Goal: Information Seeking & Learning: Check status

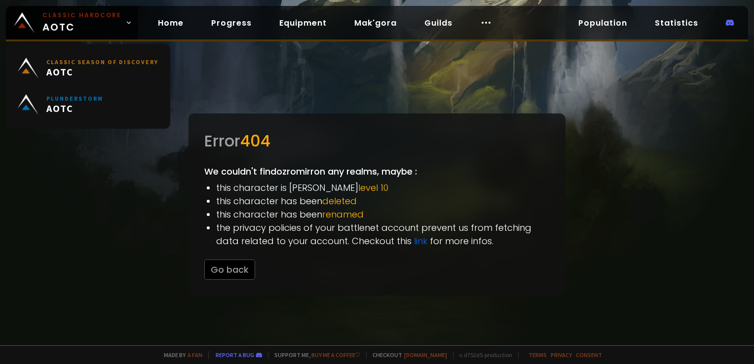
click at [107, 30] on span "Classic Hardcore AOTC" at bounding box center [81, 23] width 79 height 24
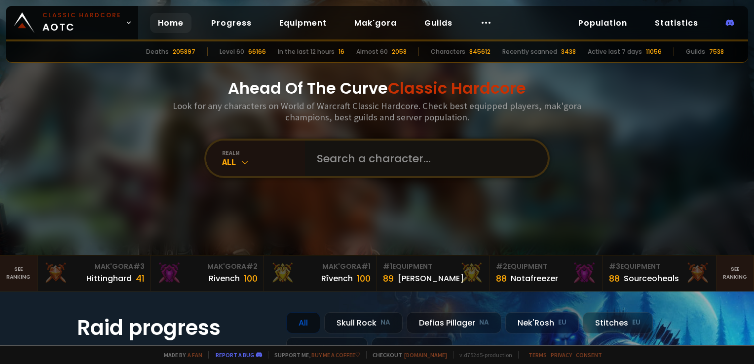
click at [318, 160] on input "text" at bounding box center [423, 159] width 225 height 36
type input "bratik"
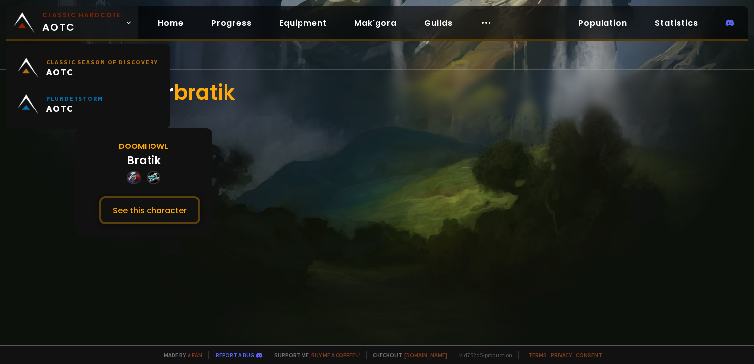
click at [103, 36] on link "Classic Hardcore AOTC" at bounding box center [72, 23] width 132 height 34
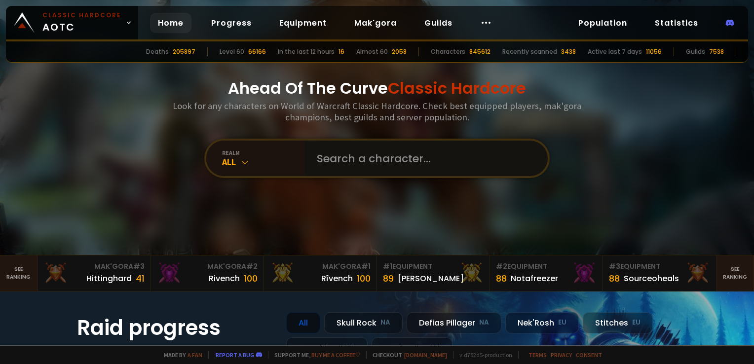
click at [336, 166] on input "text" at bounding box center [423, 159] width 225 height 36
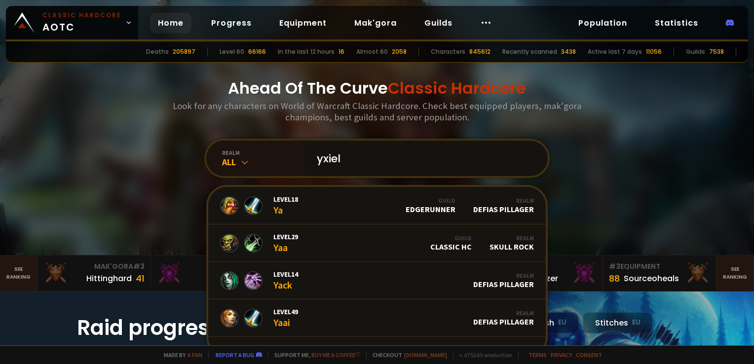
type input "yxielo"
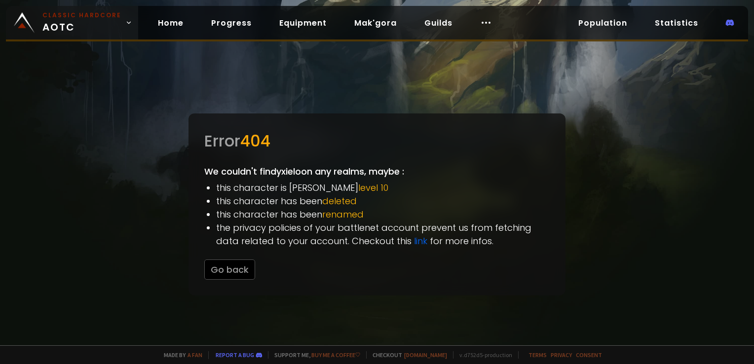
drag, startPoint x: 109, startPoint y: 27, endPoint x: 117, endPoint y: 32, distance: 9.6
click at [109, 27] on span "Classic Hardcore AOTC" at bounding box center [81, 23] width 79 height 24
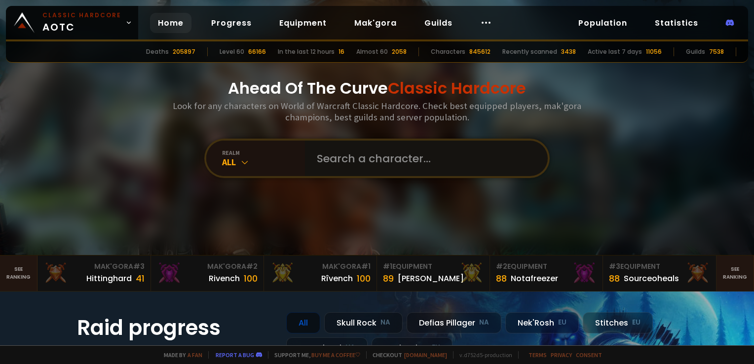
click at [391, 150] on input "text" at bounding box center [423, 159] width 225 height 36
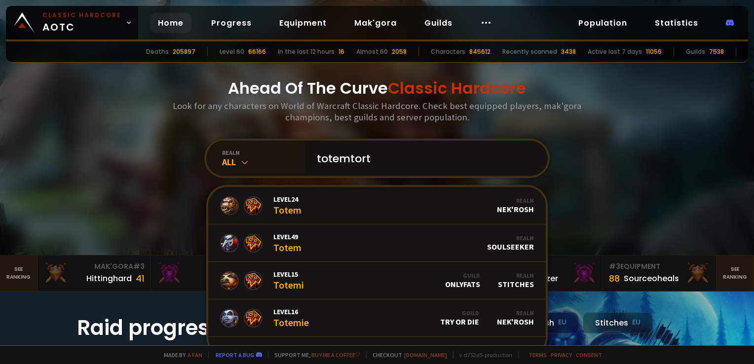
type input "totemtorte"
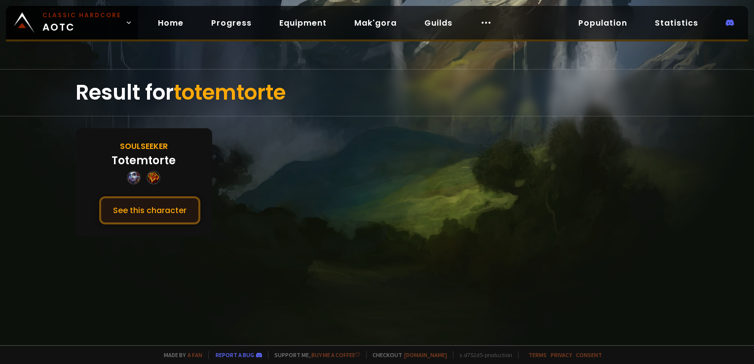
click at [180, 209] on button "See this character" at bounding box center [149, 210] width 101 height 28
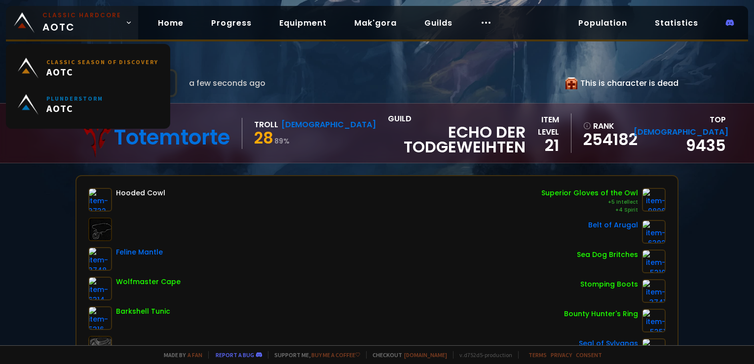
click at [96, 22] on span "Classic Hardcore AOTC" at bounding box center [81, 23] width 79 height 24
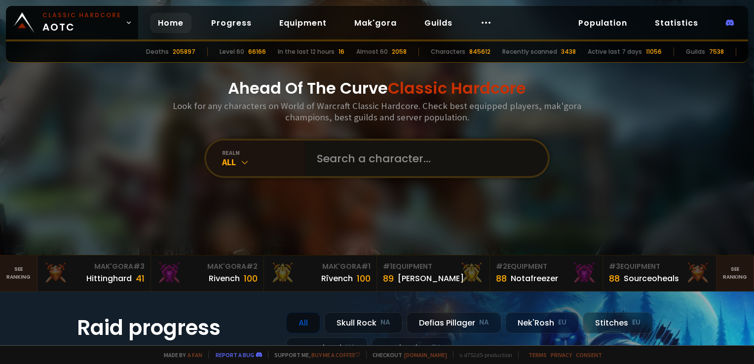
click at [355, 147] on input "text" at bounding box center [423, 159] width 225 height 36
type input "meelk"
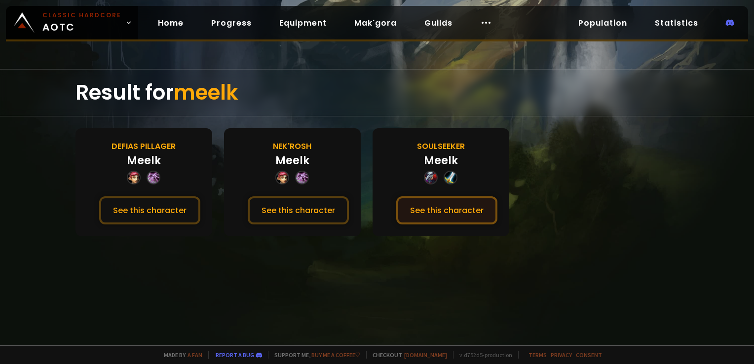
click at [453, 206] on button "See this character" at bounding box center [446, 210] width 101 height 28
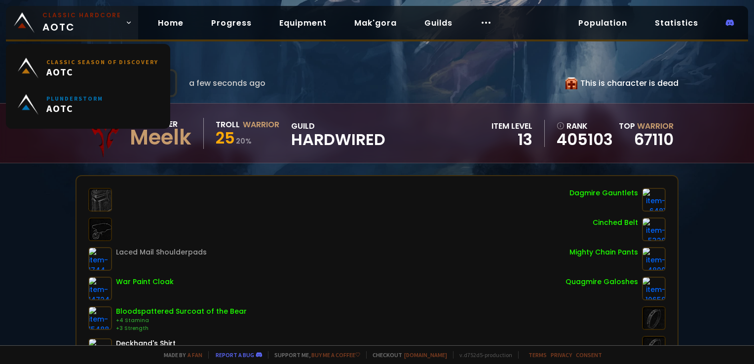
click at [61, 26] on span "Classic Hardcore AOTC" at bounding box center [81, 23] width 79 height 24
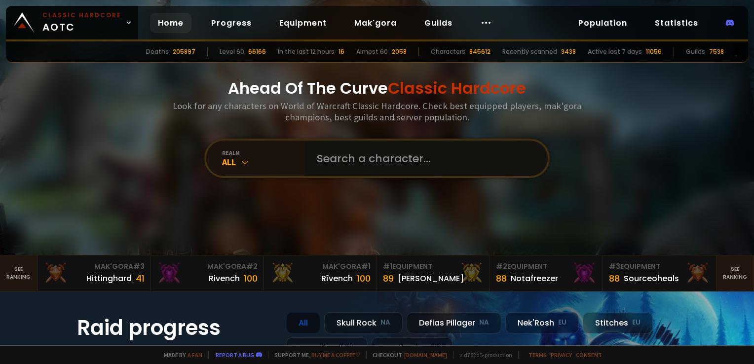
click at [348, 153] on input "text" at bounding box center [423, 159] width 225 height 36
type input "elwirna"
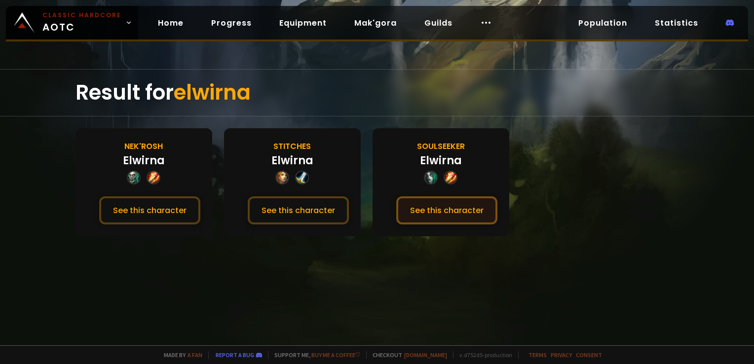
click at [470, 198] on button "See this character" at bounding box center [446, 210] width 101 height 28
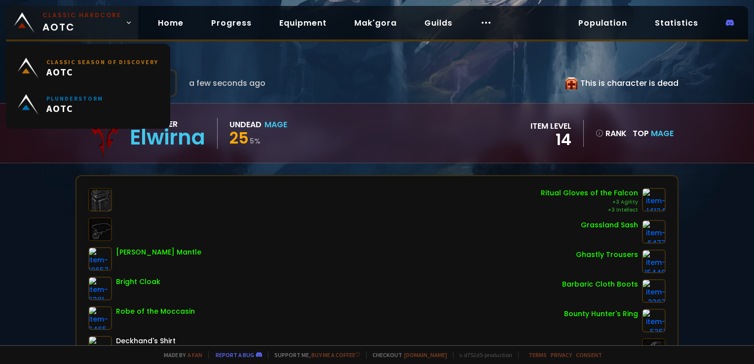
click at [95, 12] on small "Classic Hardcore" at bounding box center [81, 15] width 79 height 9
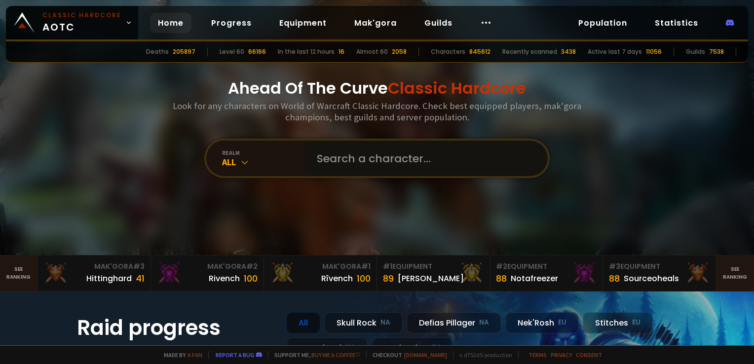
click at [387, 162] on input "text" at bounding box center [423, 159] width 225 height 36
type input "yaugz"
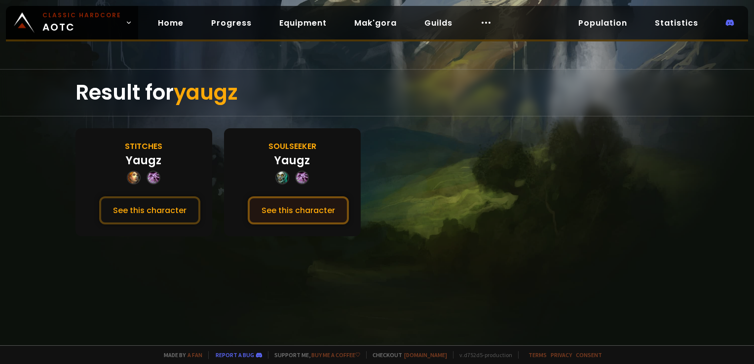
click at [317, 213] on button "See this character" at bounding box center [298, 210] width 101 height 28
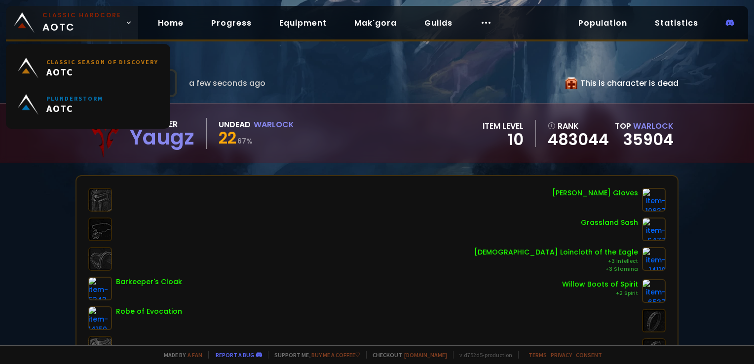
click at [89, 6] on link "Classic Hardcore AOTC" at bounding box center [72, 23] width 132 height 34
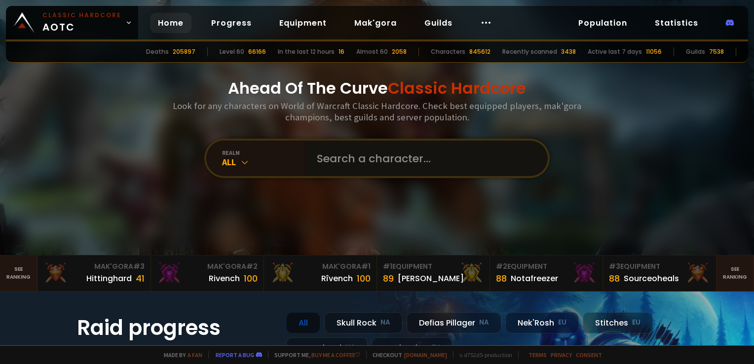
click at [377, 149] on input "text" at bounding box center [423, 159] width 225 height 36
type input "knoifi"
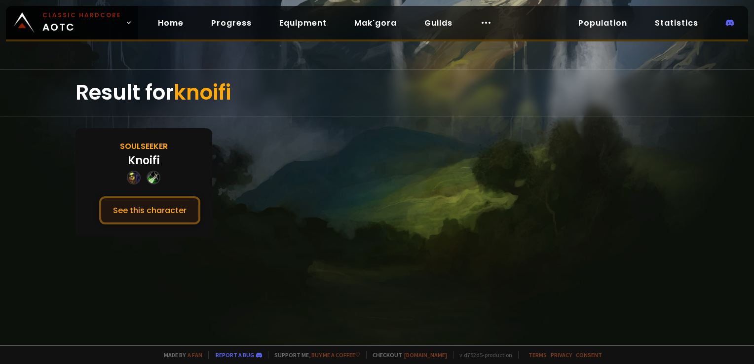
click at [174, 205] on button "See this character" at bounding box center [149, 210] width 101 height 28
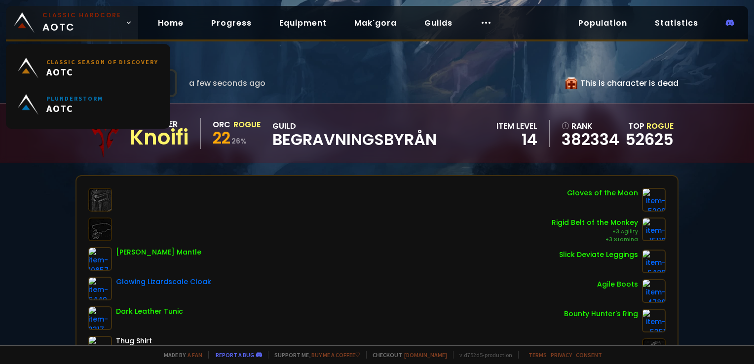
click at [76, 13] on small "Classic Hardcore" at bounding box center [81, 15] width 79 height 9
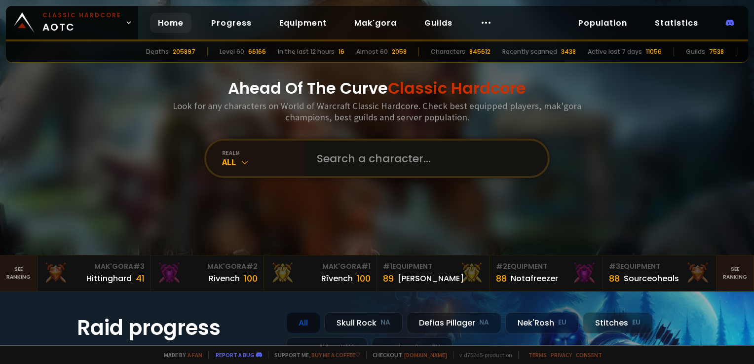
click at [377, 161] on input "text" at bounding box center [423, 159] width 225 height 36
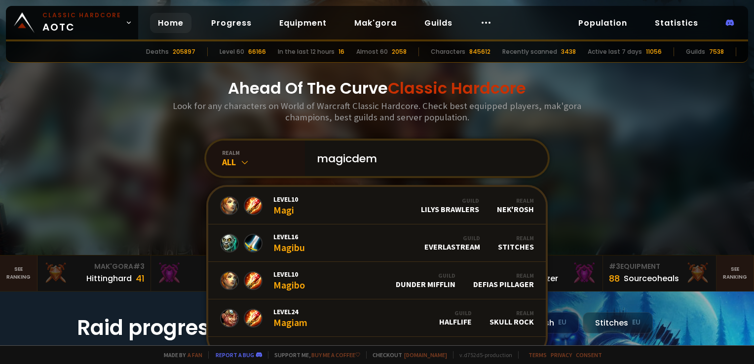
type input "magicdemo"
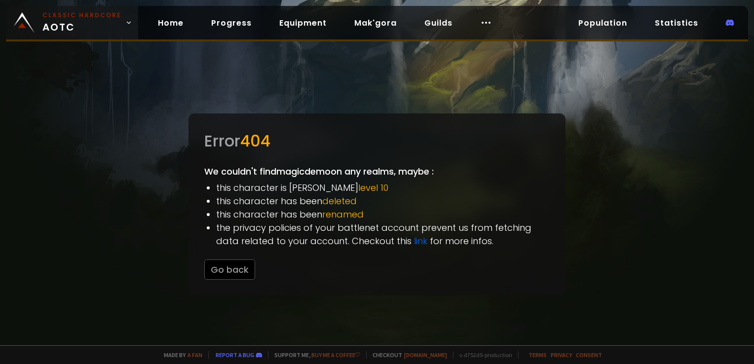
click at [118, 35] on body "Classic Hardcore AOTC Home Progress Equipment Mak'gora Guilds Population Statis…" at bounding box center [377, 182] width 754 height 364
click at [107, 17] on small "Classic Hardcore" at bounding box center [81, 15] width 79 height 9
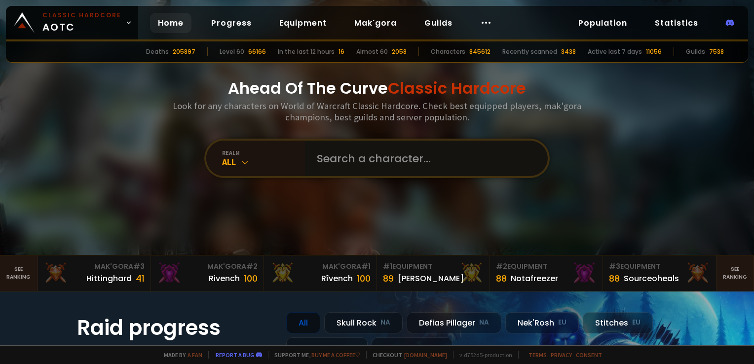
click at [413, 160] on input "text" at bounding box center [423, 159] width 225 height 36
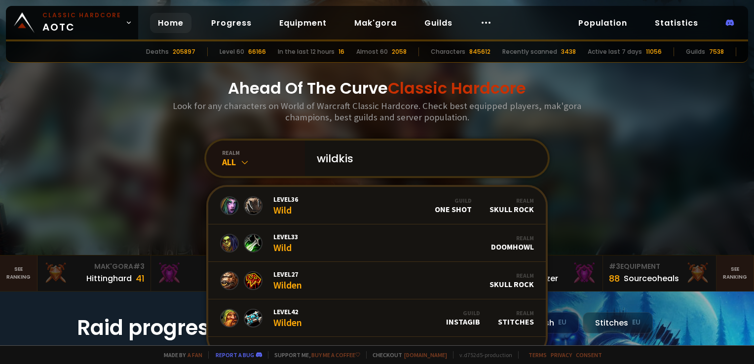
type input "wildkisa"
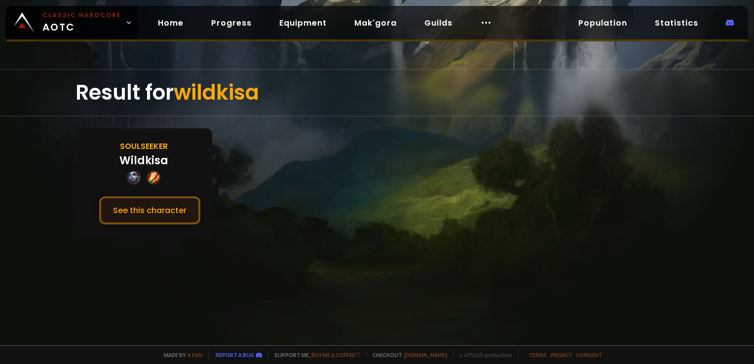
click at [164, 208] on button "See this character" at bounding box center [149, 210] width 101 height 28
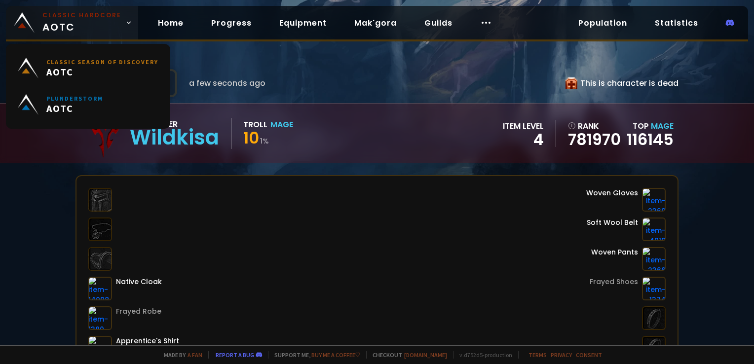
click at [94, 16] on small "Classic Hardcore" at bounding box center [81, 15] width 79 height 9
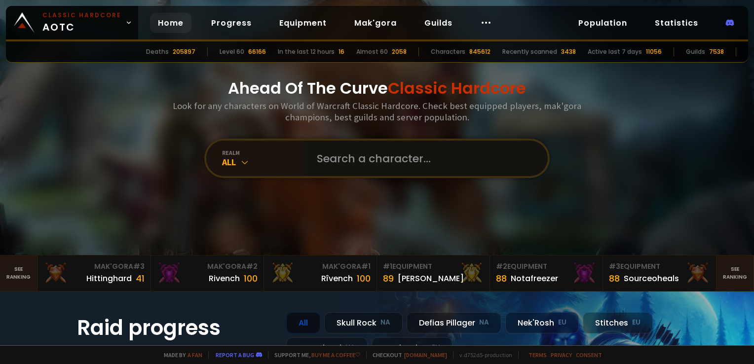
click at [332, 157] on input "text" at bounding box center [423, 159] width 225 height 36
type input "sendokarl"
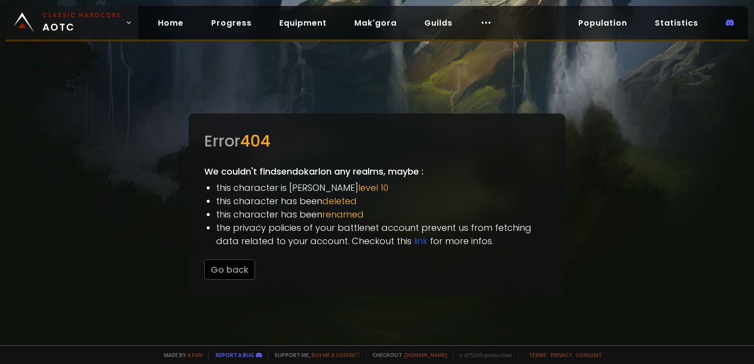
click at [88, 9] on link "Classic Hardcore AOTC" at bounding box center [72, 23] width 132 height 34
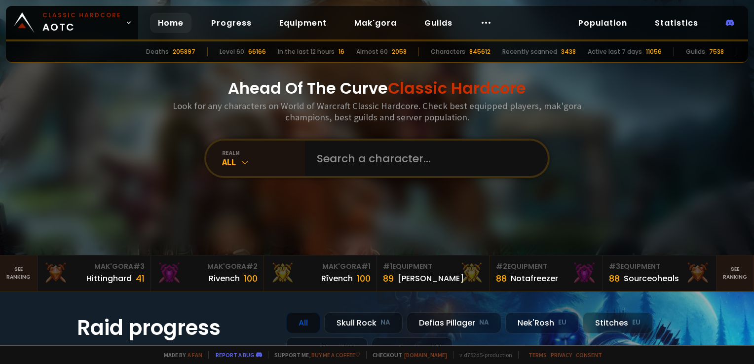
click at [375, 179] on div "Ahead Of The Curve Classic Hardcore Look for any characters on World of Warcraf…" at bounding box center [377, 127] width 595 height 255
click at [368, 154] on input "text" at bounding box center [423, 159] width 225 height 36
type input "raojin"
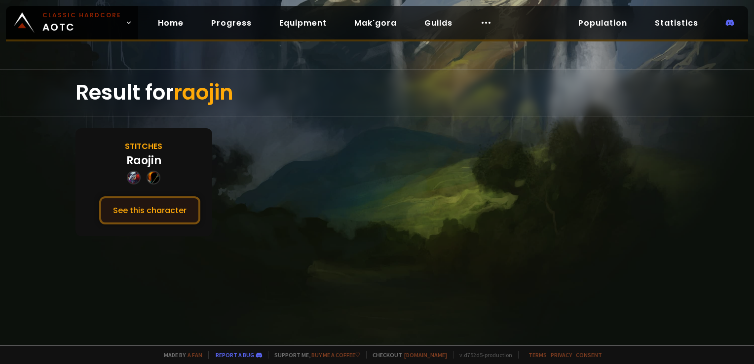
click at [166, 204] on button "See this character" at bounding box center [149, 210] width 101 height 28
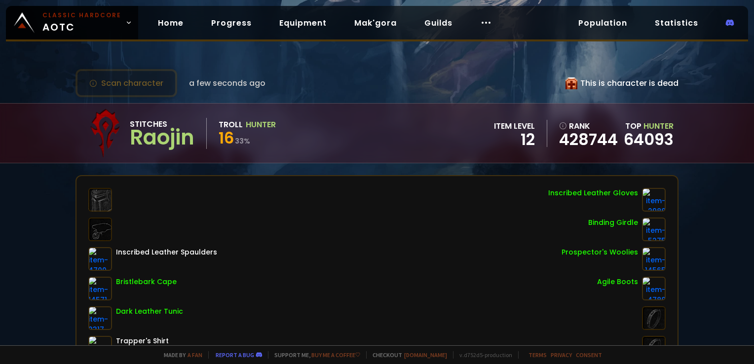
click at [308, 94] on div "Scan character a few seconds ago This is character is dead" at bounding box center [377, 83] width 603 height 28
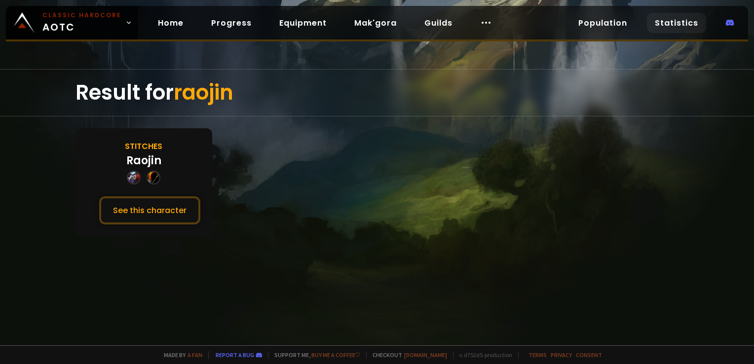
click at [660, 22] on link "Statistics" at bounding box center [676, 23] width 59 height 20
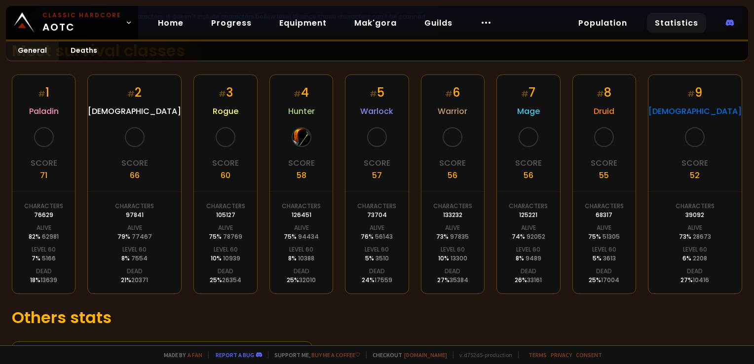
scroll to position [235, 0]
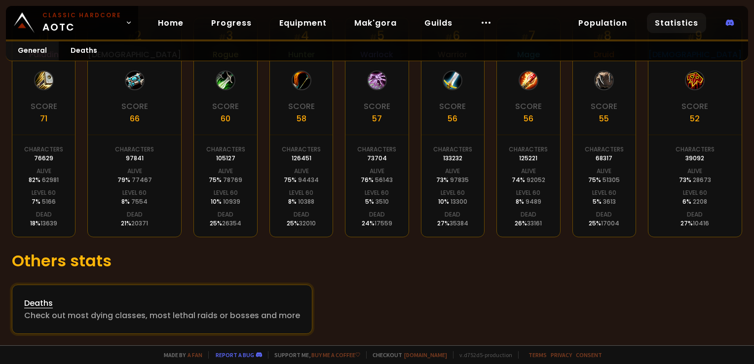
click at [39, 305] on div "Deaths" at bounding box center [162, 303] width 276 height 12
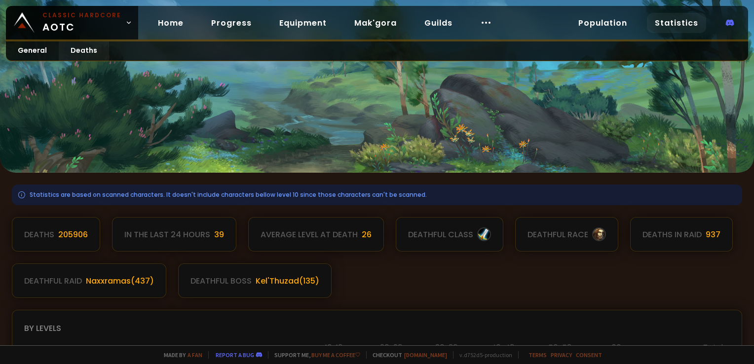
click at [667, 24] on link "Statistics" at bounding box center [676, 23] width 59 height 20
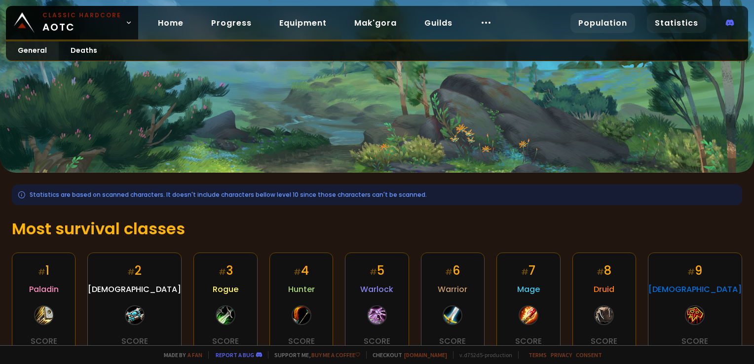
click at [604, 28] on link "Population" at bounding box center [603, 23] width 65 height 20
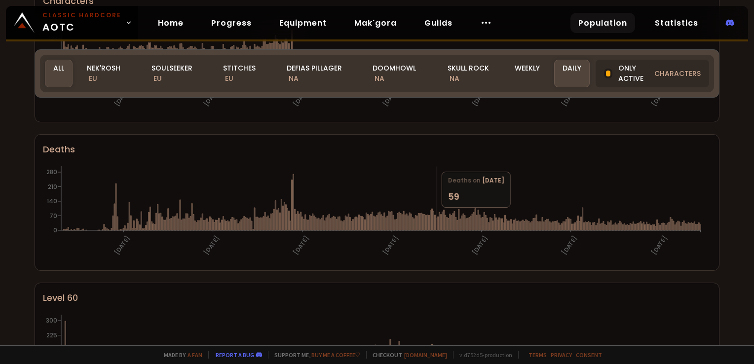
scroll to position [49, 0]
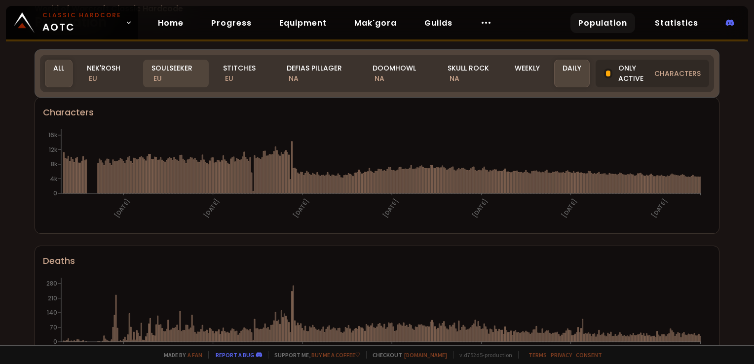
click at [164, 68] on div "Soulseeker EU" at bounding box center [176, 74] width 66 height 28
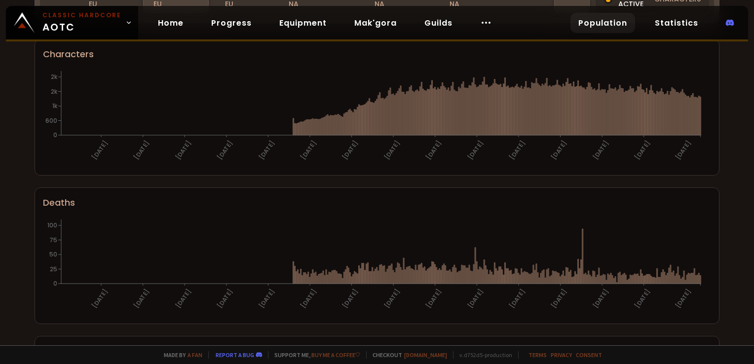
scroll to position [0, 0]
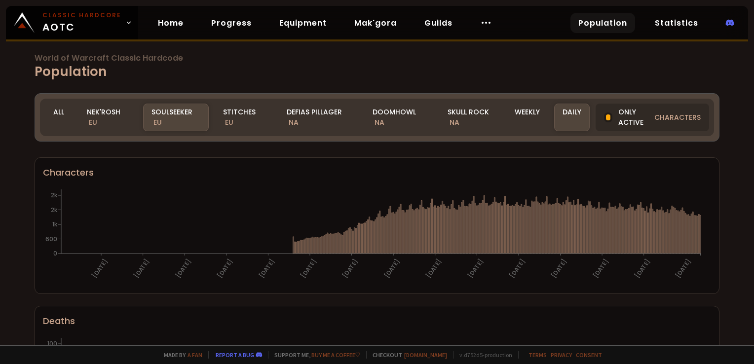
drag, startPoint x: 217, startPoint y: 116, endPoint x: 687, endPoint y: 159, distance: 471.9
click at [217, 116] on div "Stitches EU" at bounding box center [244, 118] width 58 height 28
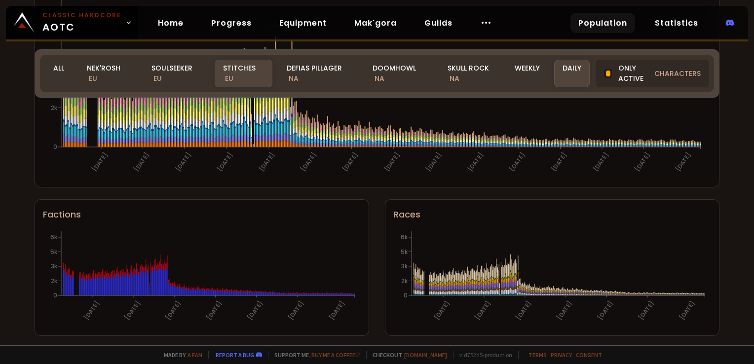
scroll to position [642, 0]
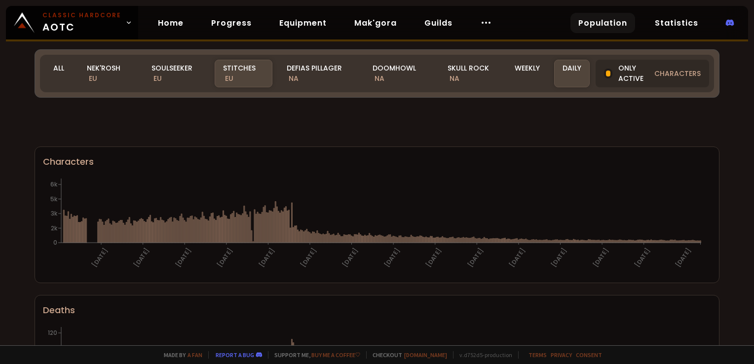
scroll to position [642, 0]
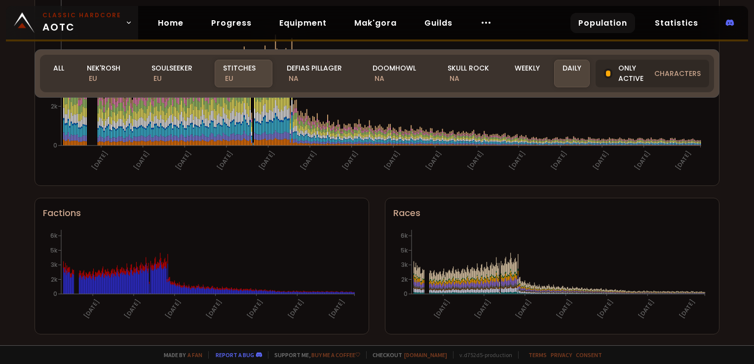
click at [43, 6] on link "Classic Hardcore AOTC" at bounding box center [72, 23] width 132 height 34
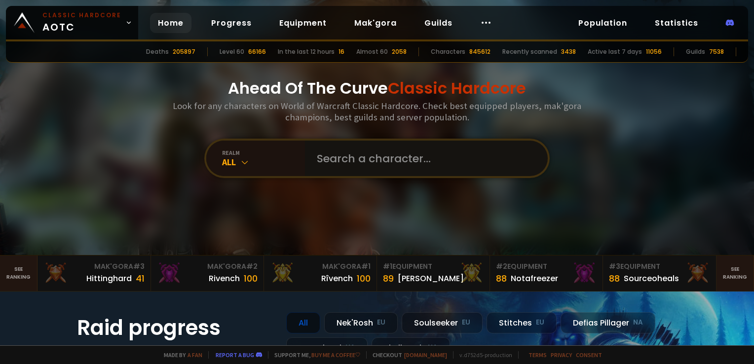
click at [365, 159] on input "text" at bounding box center [423, 159] width 225 height 36
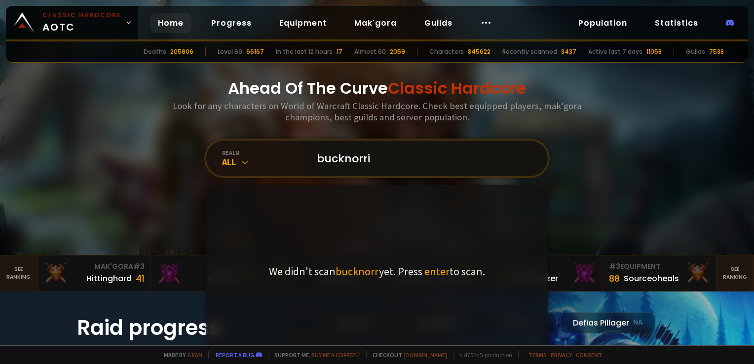
type input "bucknorris"
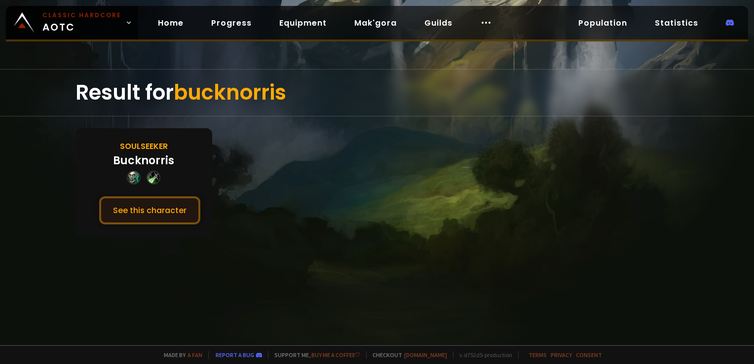
click at [180, 213] on button "See this character" at bounding box center [149, 210] width 101 height 28
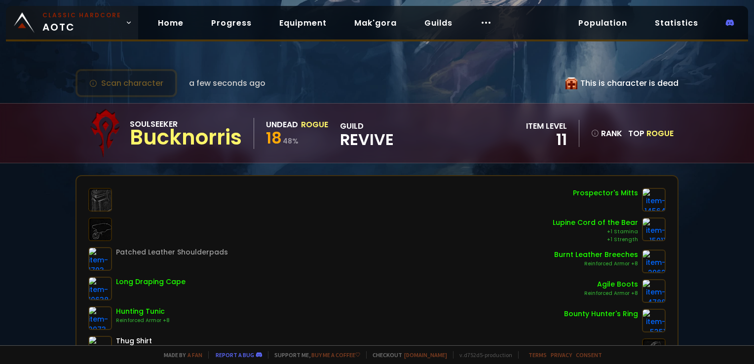
click at [115, 28] on span "Classic Hardcore AOTC" at bounding box center [81, 23] width 79 height 24
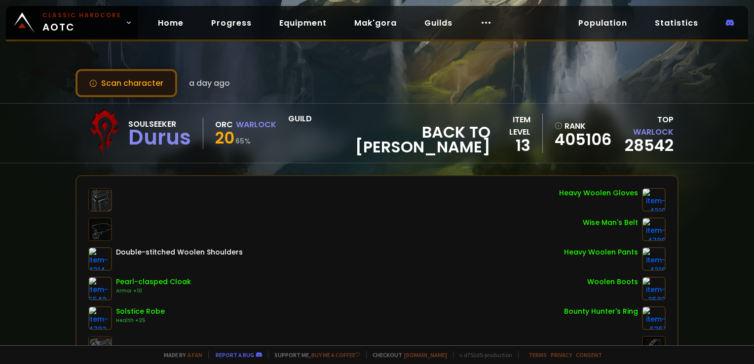
click at [129, 80] on button "Scan character" at bounding box center [127, 83] width 102 height 28
click at [113, 82] on button "Scan character" at bounding box center [127, 83] width 102 height 28
click at [128, 78] on button "Scan character" at bounding box center [127, 83] width 102 height 28
click at [290, 80] on div "Scan character a day ago" at bounding box center [377, 83] width 603 height 28
click at [143, 78] on button "Scan character" at bounding box center [127, 83] width 102 height 28
